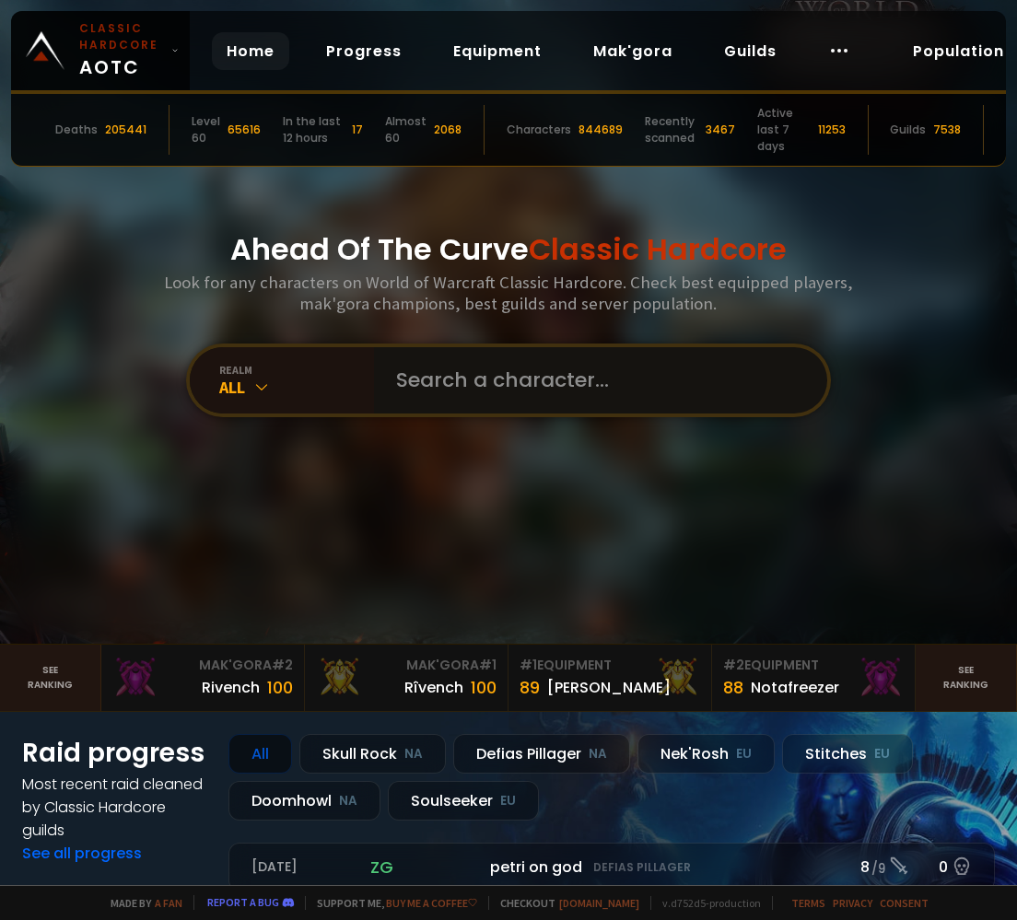
click at [479, 372] on input "text" at bounding box center [595, 380] width 420 height 66
paste input "Máge"
type input "Máge"
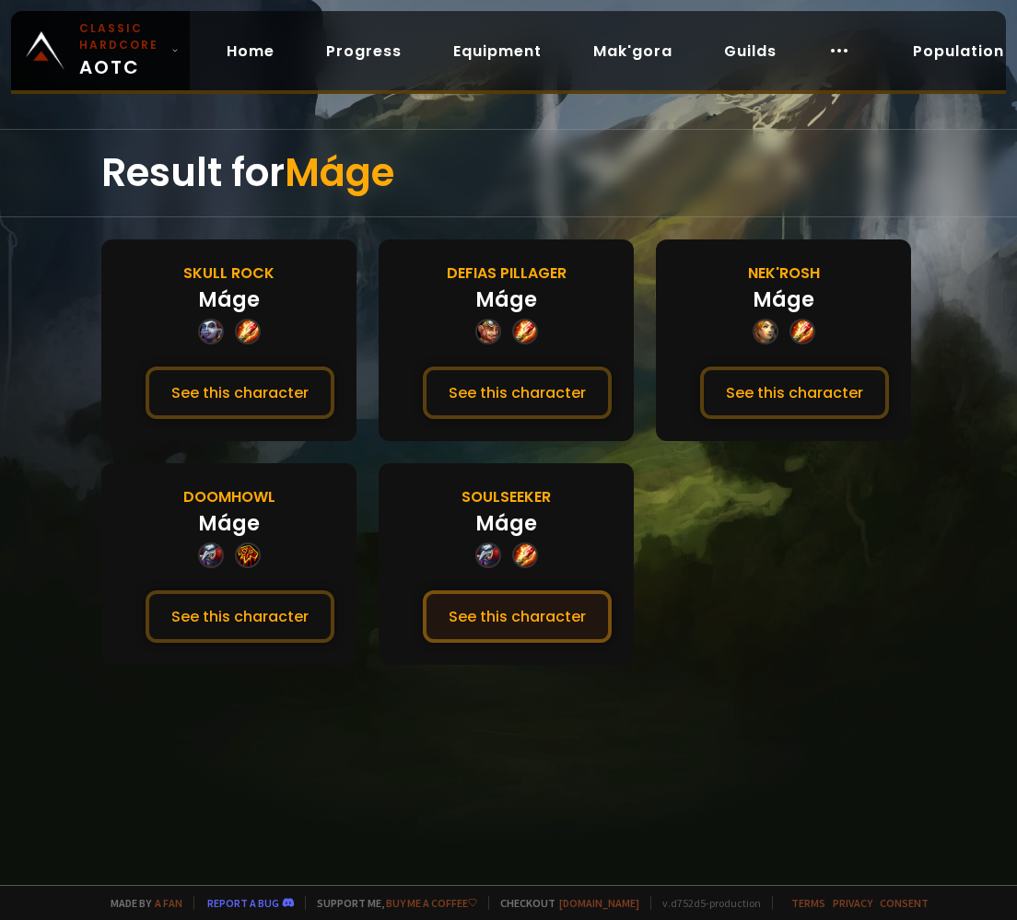
click at [550, 613] on button "See this character" at bounding box center [517, 616] width 189 height 52
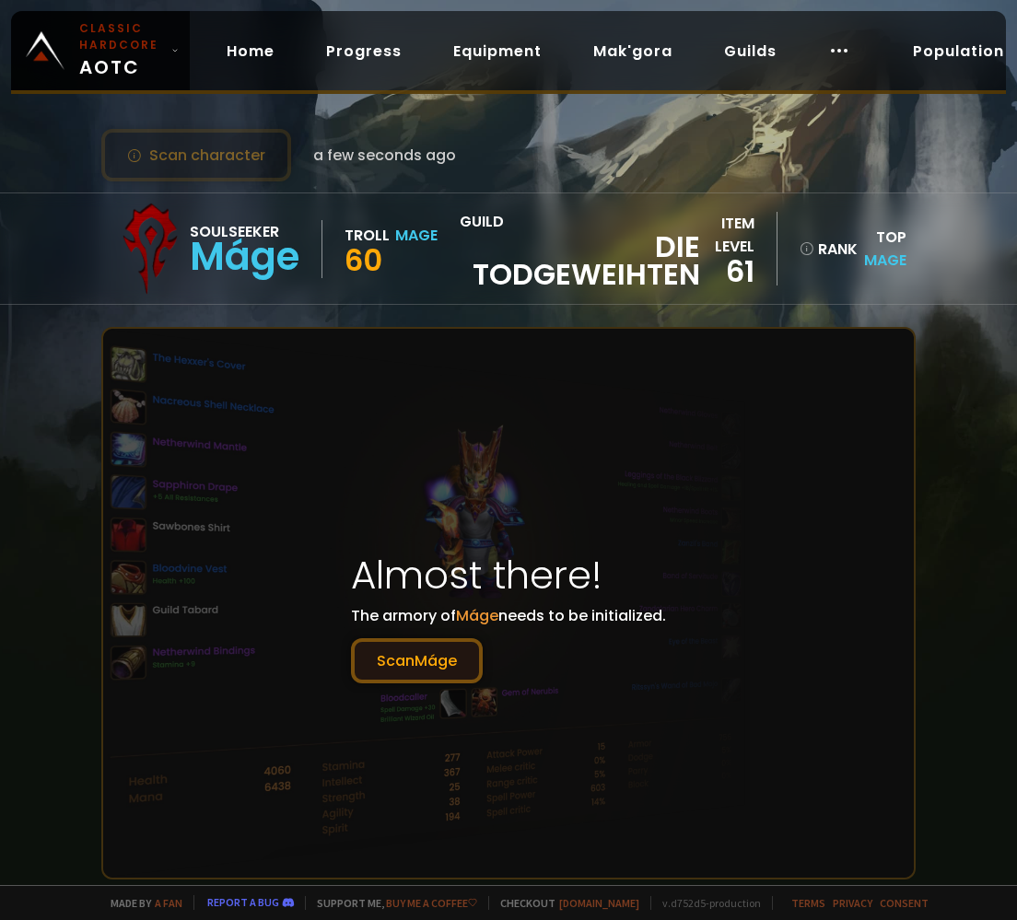
click at [437, 666] on button "Scan Máge" at bounding box center [417, 660] width 132 height 45
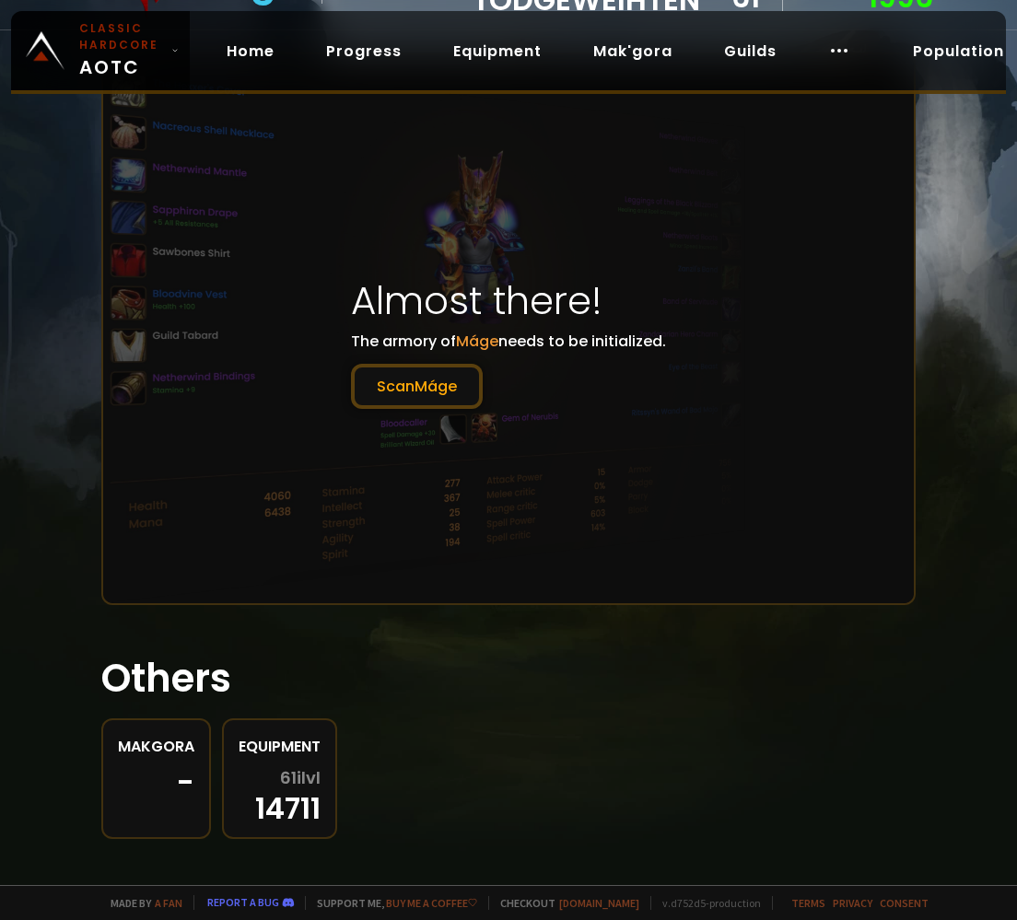
scroll to position [271, 0]
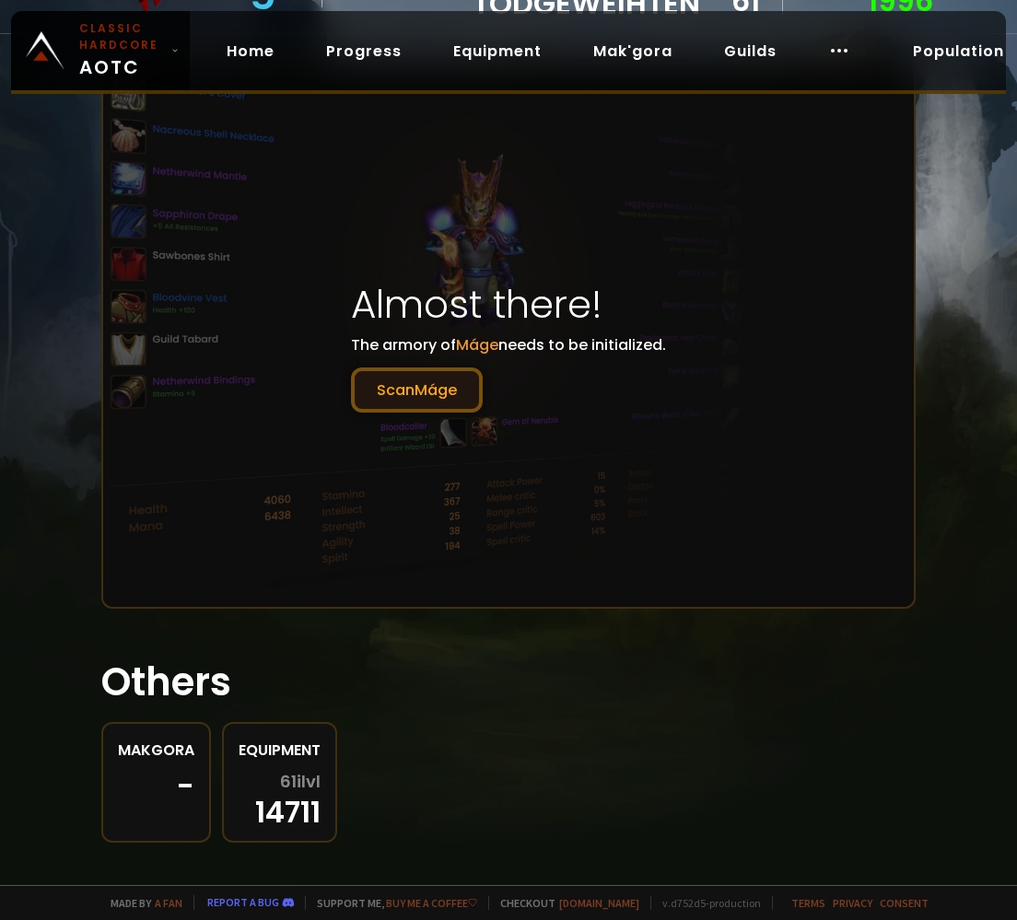
click at [416, 379] on button "Scan Máge" at bounding box center [417, 389] width 132 height 45
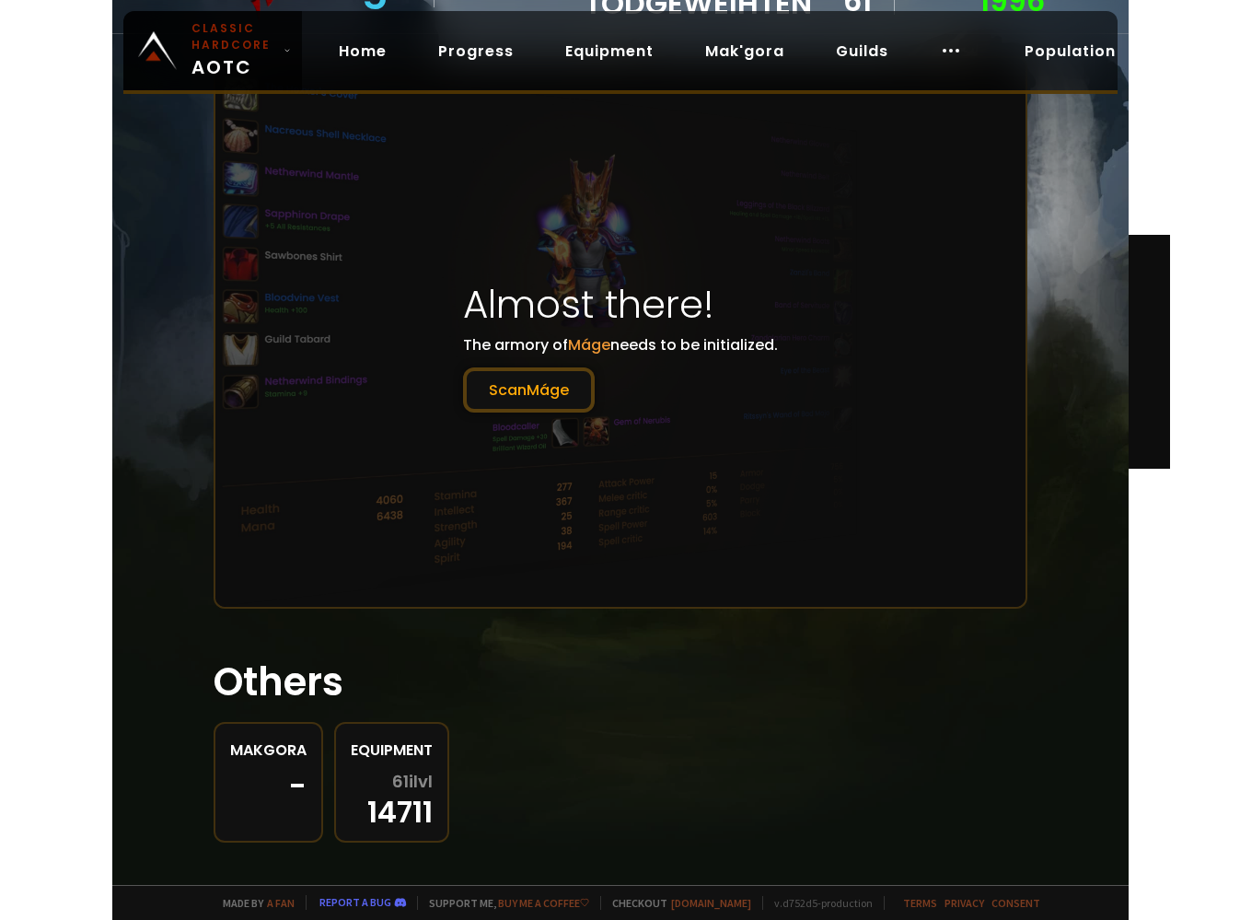
scroll to position [0, 0]
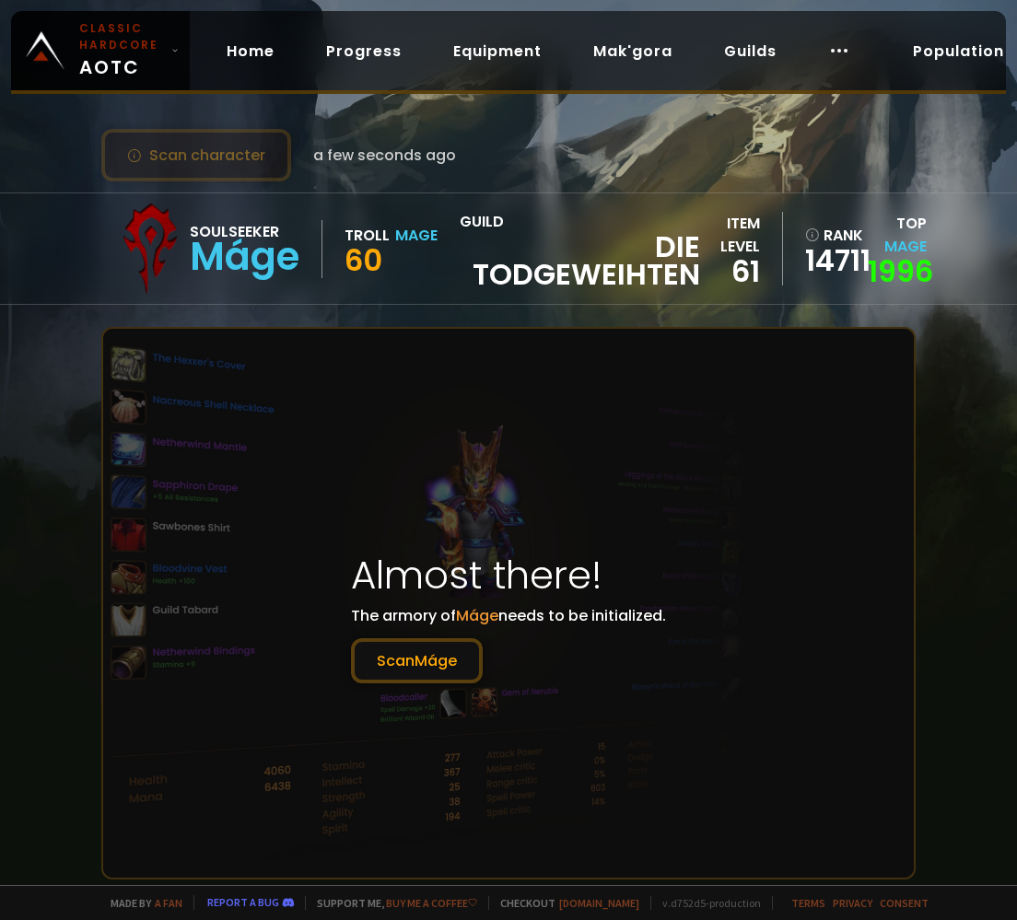
click at [215, 154] on button "Scan character" at bounding box center [196, 155] width 190 height 52
click at [210, 152] on button "Scan character" at bounding box center [196, 155] width 190 height 52
click at [209, 152] on button "Scan character" at bounding box center [196, 155] width 190 height 52
